Goal: Information Seeking & Learning: Learn about a topic

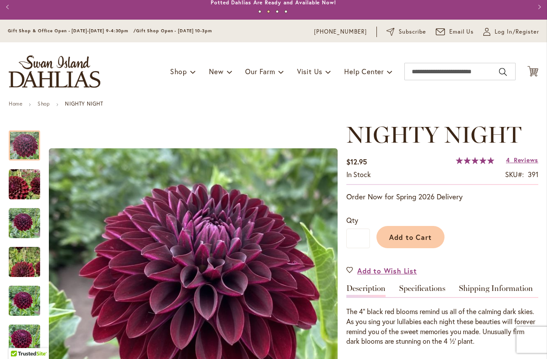
scroll to position [4, 0]
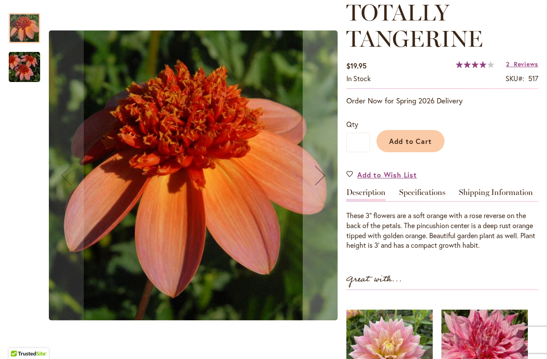
scroll to position [132, 0]
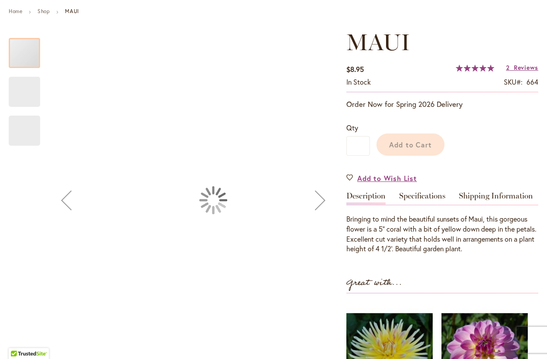
scroll to position [131, 0]
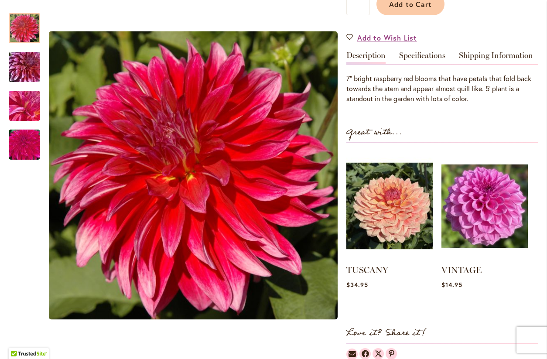
scroll to position [157, 0]
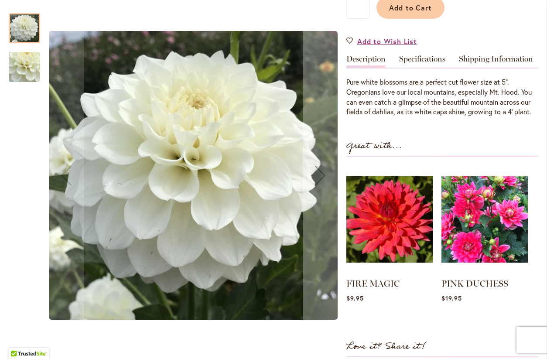
scroll to position [236, 0]
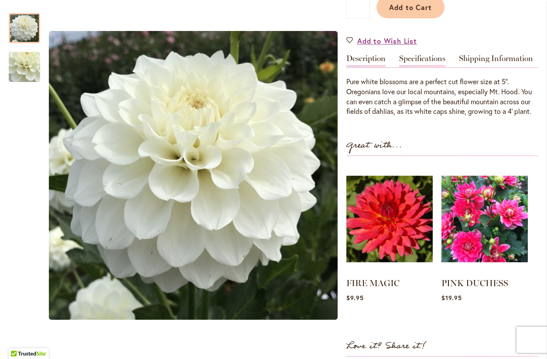
click at [429, 57] on link "Specifications" at bounding box center [422, 61] width 46 height 13
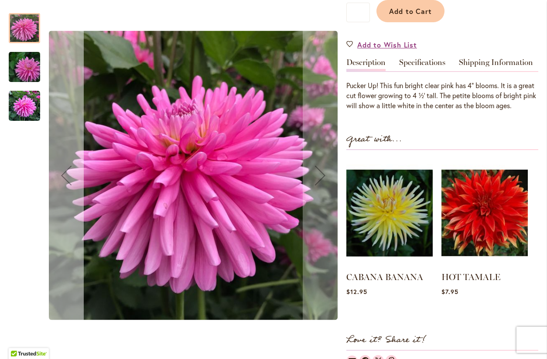
scroll to position [259, 0]
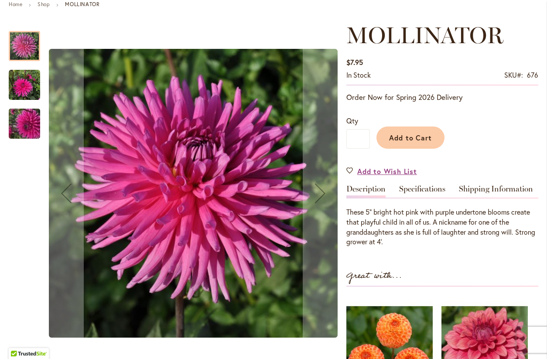
scroll to position [105, 0]
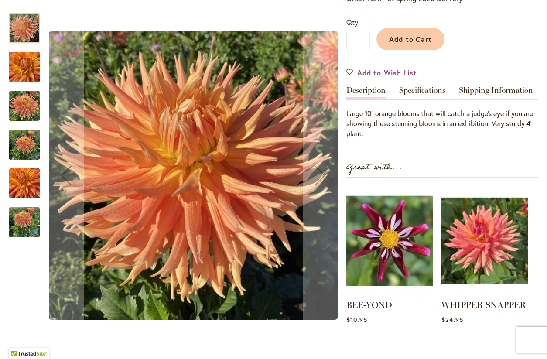
scroll to position [177, 0]
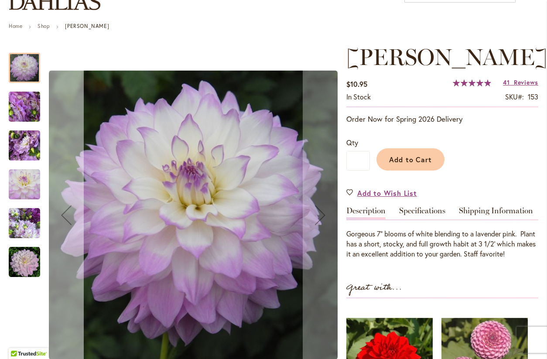
scroll to position [86, 0]
